Goal: Transaction & Acquisition: Purchase product/service

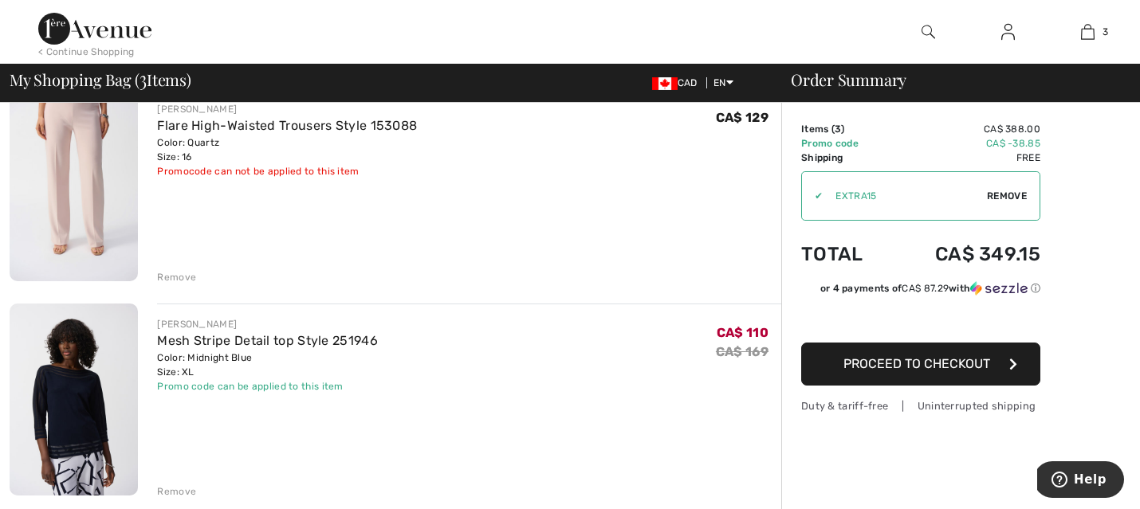
scroll to position [144, 0]
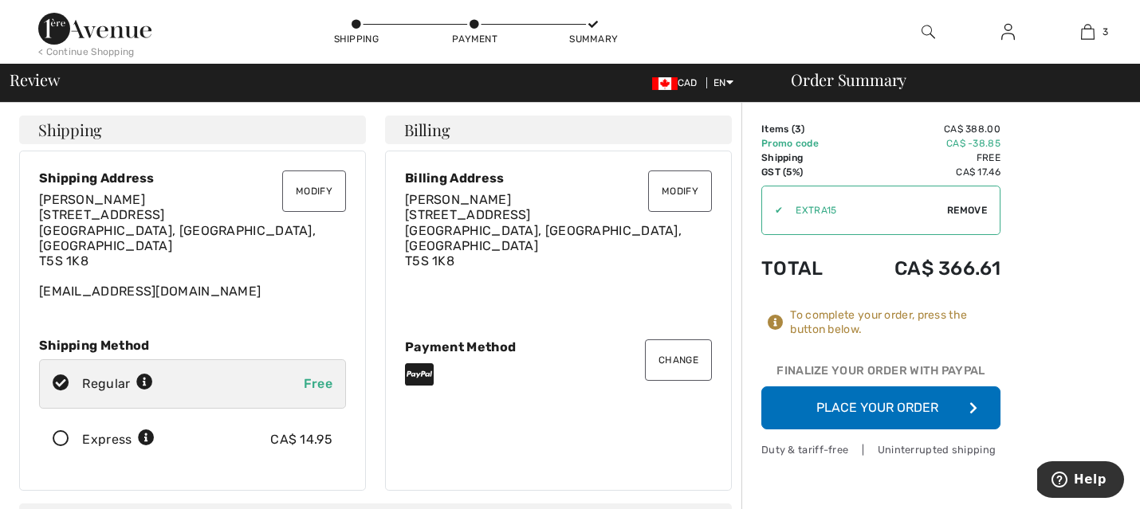
click at [869, 407] on button "Place Your Order" at bounding box center [880, 408] width 239 height 43
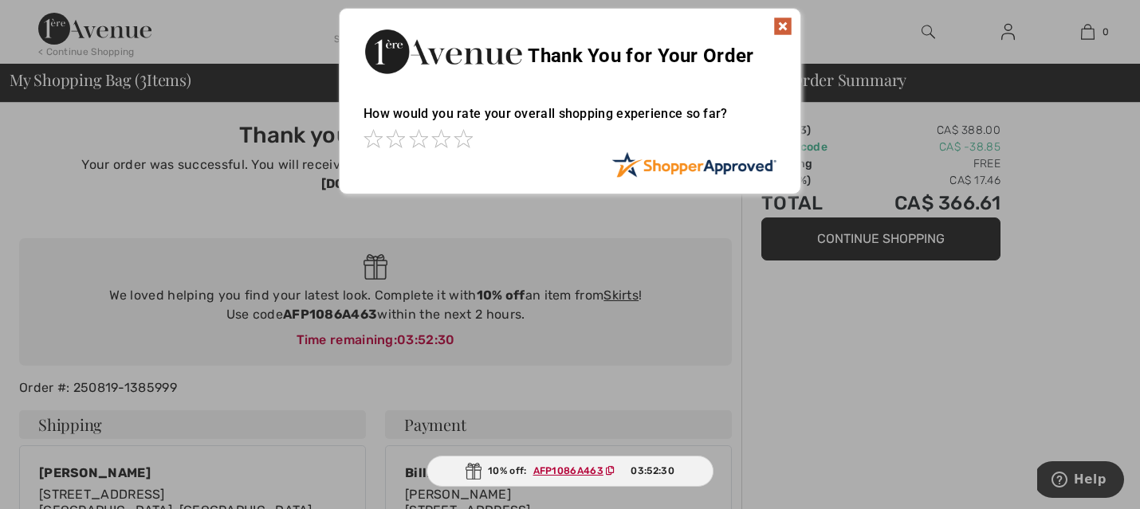
click at [782, 21] on img at bounding box center [782, 26] width 19 height 19
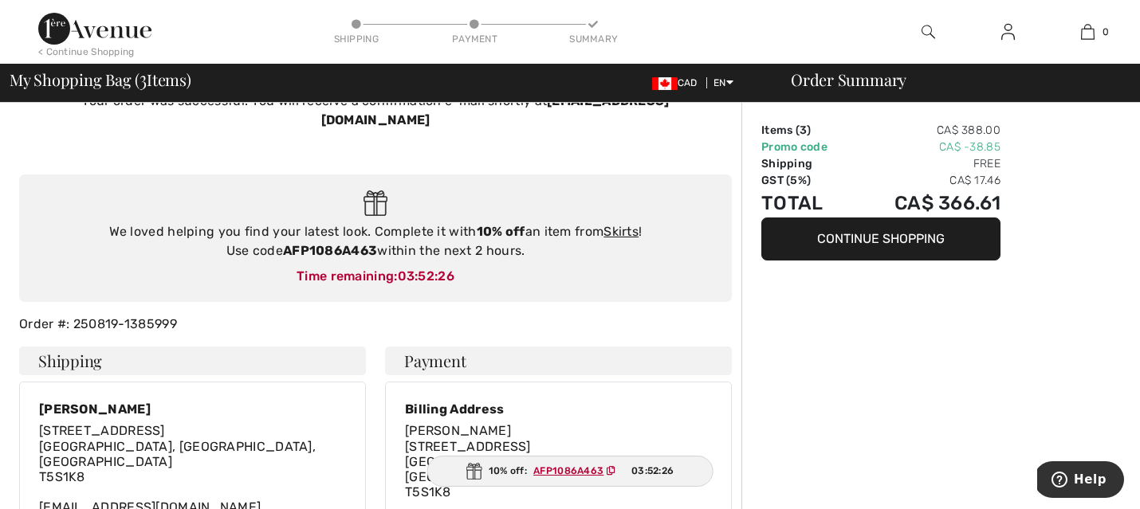
scroll to position [109, 0]
